Goal: Information Seeking & Learning: Find specific fact

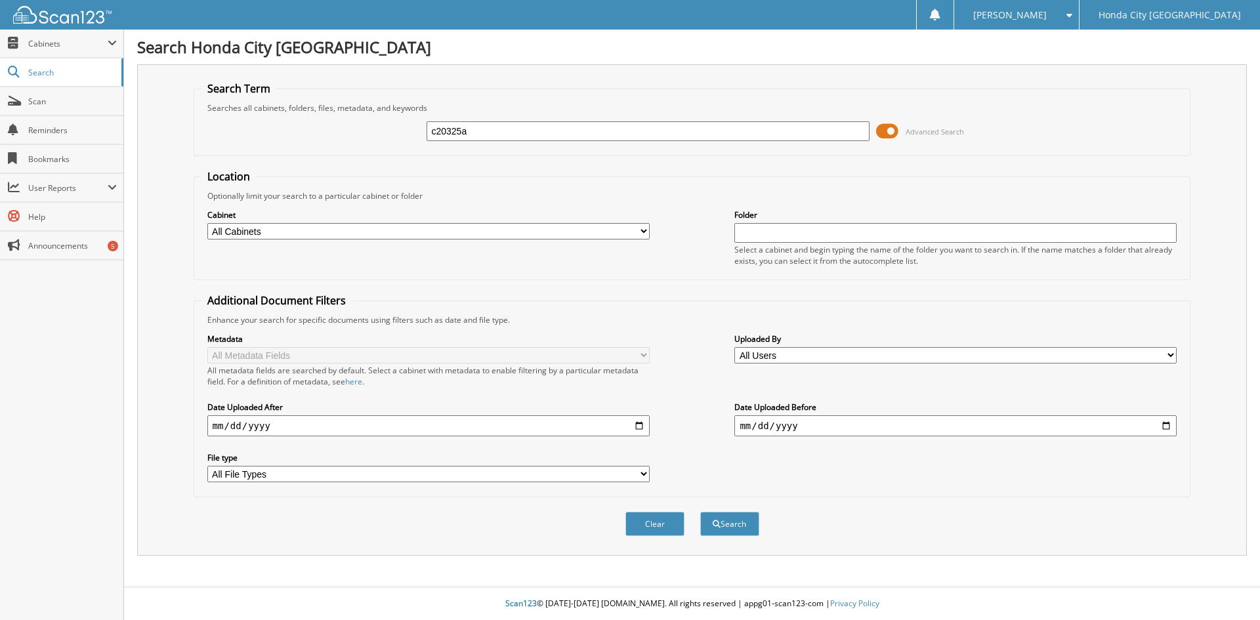
type input "c20325a"
click at [700, 512] on button "Search" at bounding box center [729, 524] width 59 height 24
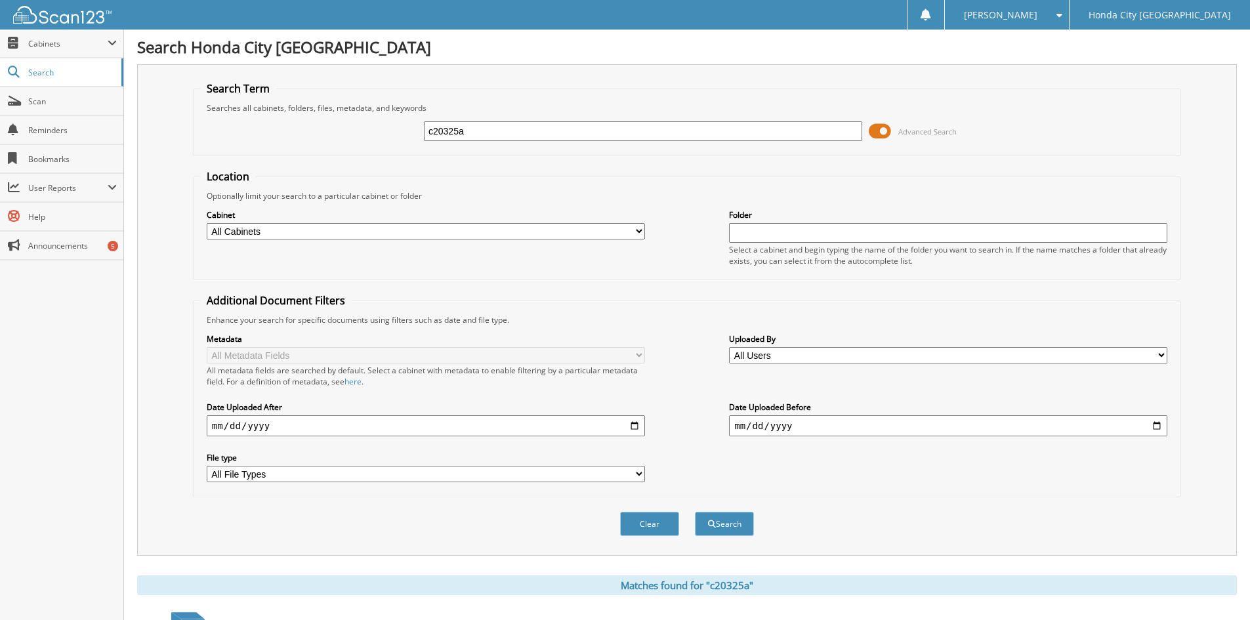
click at [515, 137] on input "c20325a" at bounding box center [643, 131] width 438 height 20
type input "c20325"
click at [695, 512] on button "Search" at bounding box center [724, 524] width 59 height 24
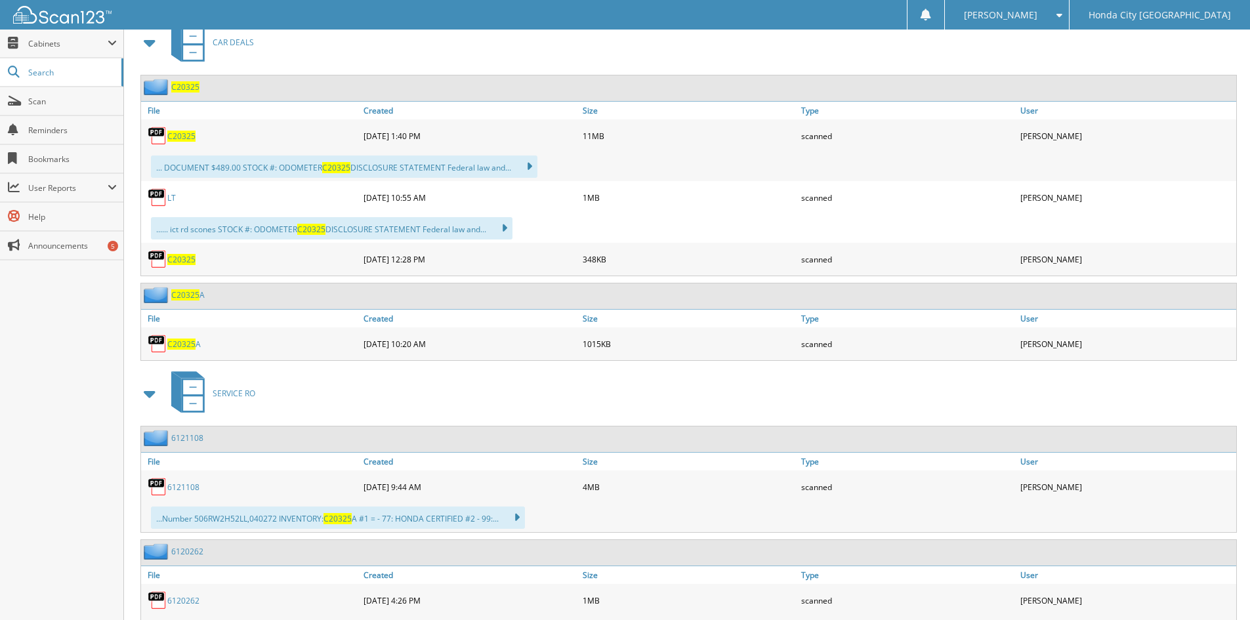
scroll to position [591, 0]
click at [184, 259] on span "C20325" at bounding box center [181, 260] width 28 height 11
click at [179, 139] on span "C20325" at bounding box center [181, 137] width 28 height 11
